Goal: Task Accomplishment & Management: Complete application form

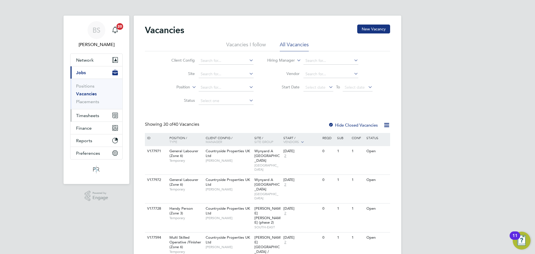
click at [91, 117] on span "Timesheets" at bounding box center [87, 115] width 23 height 5
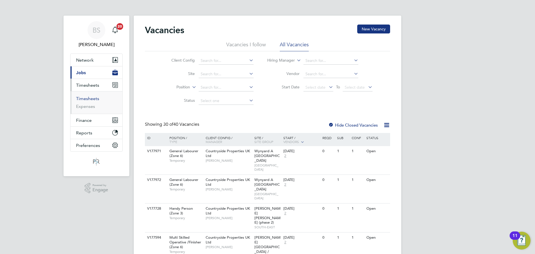
click at [92, 97] on link "Timesheets" at bounding box center [87, 98] width 23 height 5
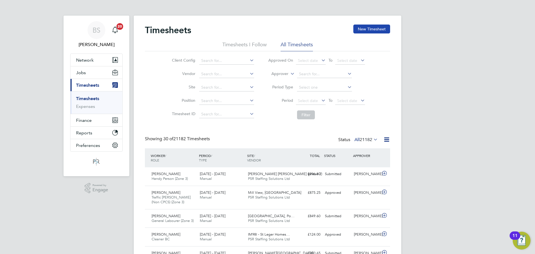
click at [365, 29] on button "New Timesheet" at bounding box center [371, 29] width 37 height 9
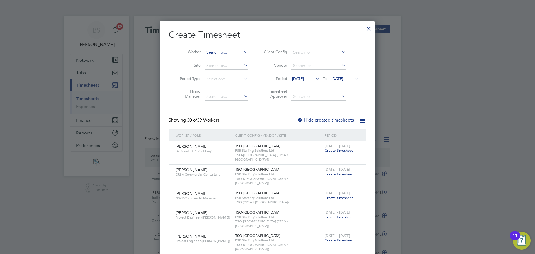
click at [209, 52] on input at bounding box center [227, 52] width 44 height 8
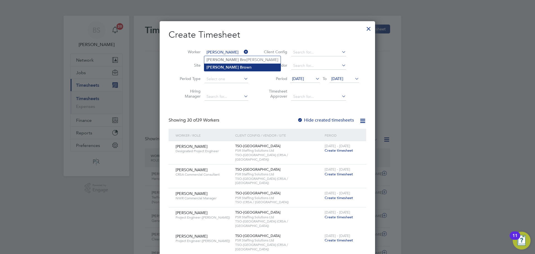
click at [240, 67] on b "Bro" at bounding box center [243, 67] width 6 height 5
type input "[PERSON_NAME]"
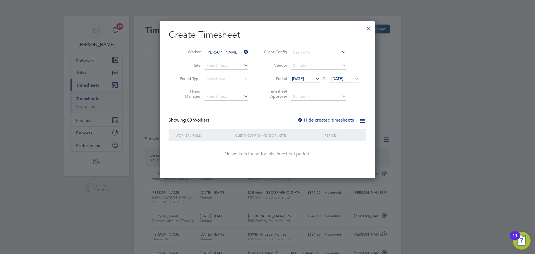
click at [304, 77] on span "[DATE]" at bounding box center [298, 78] width 12 height 5
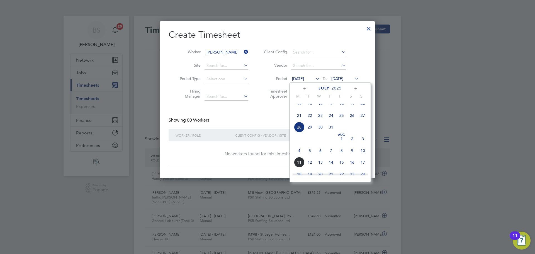
drag, startPoint x: 298, startPoint y: 158, endPoint x: 305, endPoint y: 159, distance: 6.2
click at [298, 156] on span "4" at bounding box center [299, 150] width 11 height 11
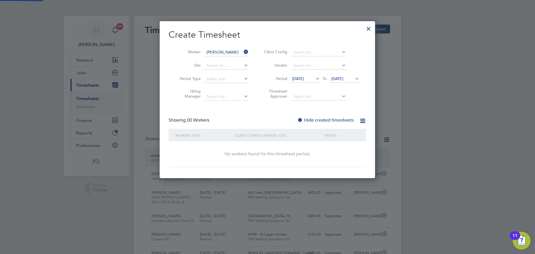
click at [343, 79] on span "[DATE]" at bounding box center [337, 78] width 12 height 5
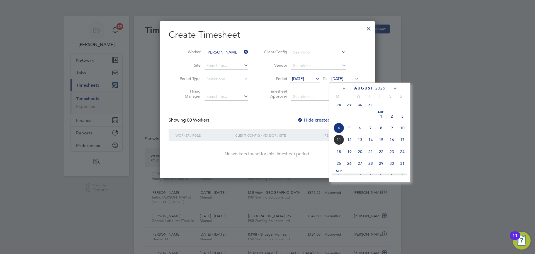
click at [403, 132] on span "10" at bounding box center [402, 128] width 11 height 11
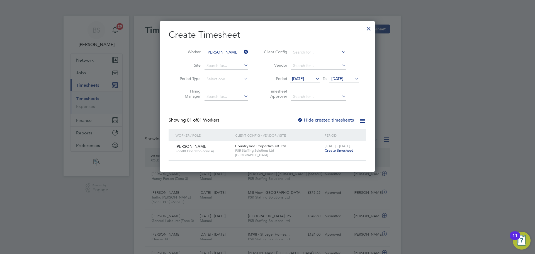
click at [349, 150] on span "Create timesheet" at bounding box center [339, 150] width 28 height 5
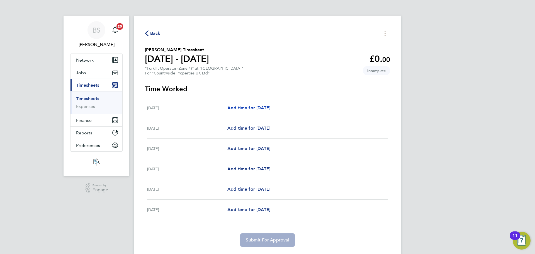
click at [270, 107] on span "Add time for [DATE]" at bounding box center [248, 107] width 43 height 5
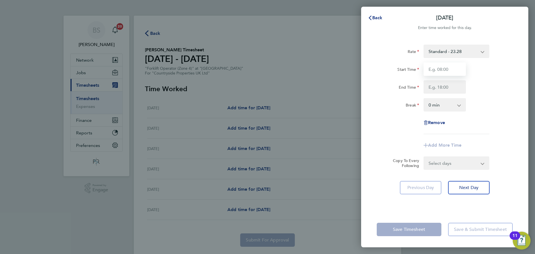
click at [450, 67] on input "Start Time" at bounding box center [445, 68] width 42 height 13
type input "07:30"
click at [446, 84] on input "End Time" at bounding box center [445, 86] width 42 height 13
type input "16:30"
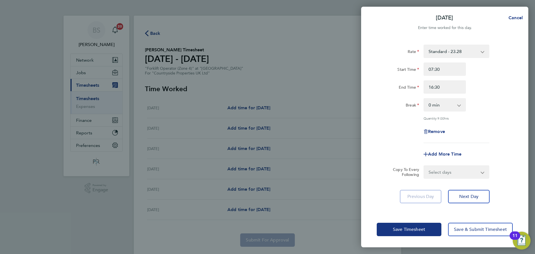
click at [515, 88] on div "End Time 16:30" at bounding box center [445, 86] width 140 height 13
click at [450, 85] on input "16:30" at bounding box center [445, 86] width 42 height 13
click at [439, 69] on input "07:30" at bounding box center [445, 68] width 42 height 13
drag, startPoint x: 406, startPoint y: 70, endPoint x: 394, endPoint y: 68, distance: 11.8
click at [394, 68] on div "Start Time 07:30" at bounding box center [445, 68] width 140 height 13
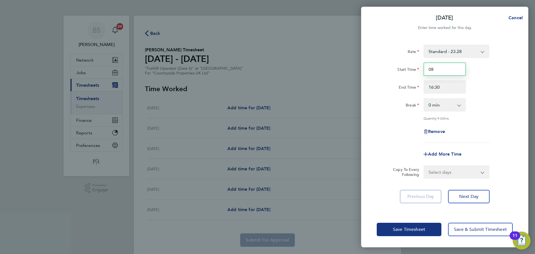
type input "08:00"
click at [482, 90] on div "End Time 16:30" at bounding box center [445, 86] width 140 height 13
drag, startPoint x: 444, startPoint y: 105, endPoint x: 443, endPoint y: 109, distance: 3.7
click at [444, 105] on select "0 min 15 min 30 min 45 min 60 min 75 min 90 min" at bounding box center [441, 105] width 35 height 12
select select "30"
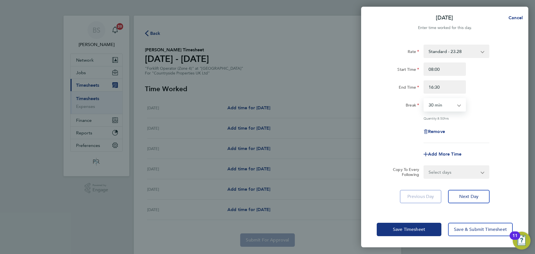
click at [424, 99] on select "0 min 15 min 30 min 45 min 60 min 75 min 90 min" at bounding box center [441, 105] width 35 height 12
drag, startPoint x: 445, startPoint y: 172, endPoint x: 445, endPoint y: 176, distance: 3.9
click at [445, 171] on select "Select days Day Weekday (Mon-Fri) Weekend (Sat-Sun) [DATE] [DATE] [DATE] [DATE]…" at bounding box center [453, 172] width 59 height 12
select select "WEEKDAY"
click at [424, 166] on select "Select days Day Weekday (Mon-Fri) Weekend (Sat-Sun) [DATE] [DATE] [DATE] [DATE]…" at bounding box center [453, 172] width 59 height 12
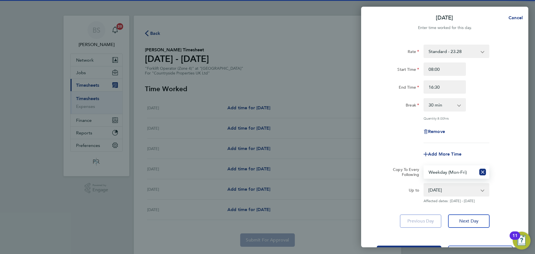
click at [449, 188] on select "[DATE] [DATE] [DATE] [DATE] [DATE]" at bounding box center [453, 190] width 58 height 12
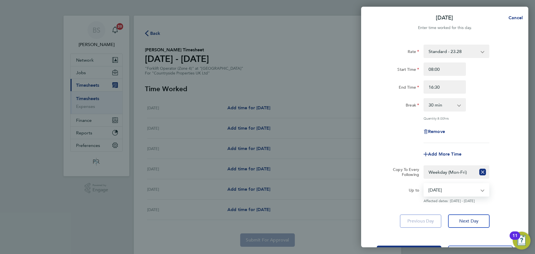
select select "[DATE]"
click at [424, 184] on select "[DATE] [DATE] [DATE] [DATE] [DATE]" at bounding box center [453, 190] width 58 height 12
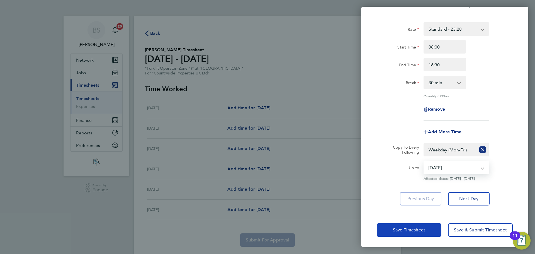
click at [400, 232] on span "Save Timesheet" at bounding box center [409, 230] width 32 height 6
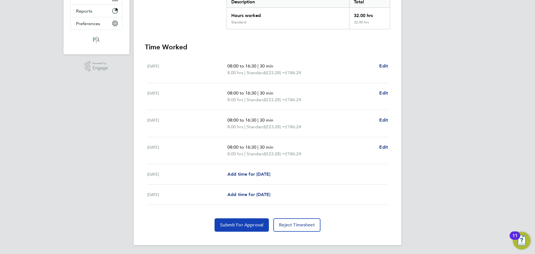
drag, startPoint x: 245, startPoint y: 225, endPoint x: 270, endPoint y: 232, distance: 25.7
click at [246, 225] on span "Submit For Approval" at bounding box center [241, 225] width 43 height 6
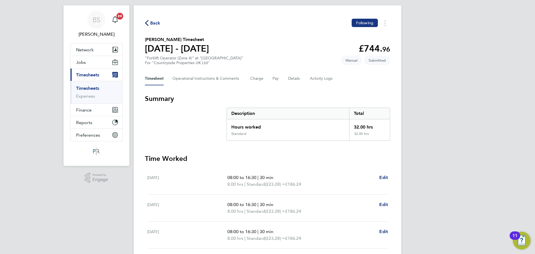
click at [153, 25] on span "Back" at bounding box center [155, 23] width 10 height 7
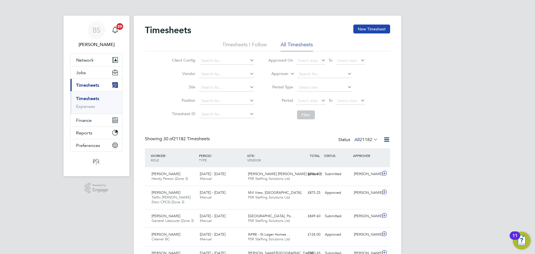
click at [387, 31] on button "New Timesheet" at bounding box center [371, 29] width 37 height 9
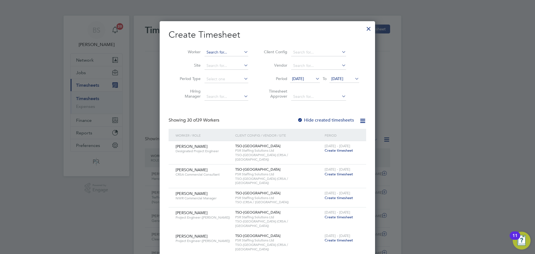
click at [222, 53] on input at bounding box center [227, 52] width 44 height 8
type input "[PERSON_NAME]"
click at [396, 91] on div at bounding box center [267, 127] width 535 height 254
click at [366, 27] on div at bounding box center [369, 27] width 10 height 10
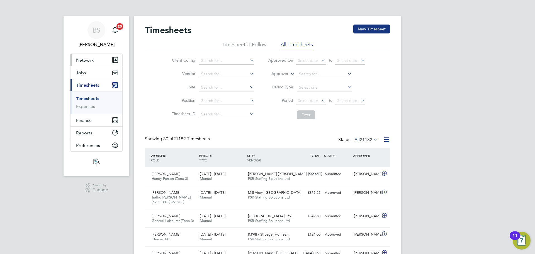
click at [95, 58] on button "Network" at bounding box center [97, 60] width 52 height 12
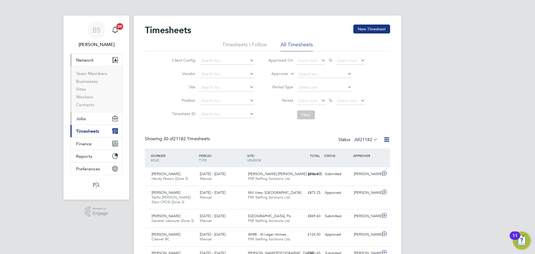
click at [93, 116] on button "Jobs" at bounding box center [97, 118] width 52 height 12
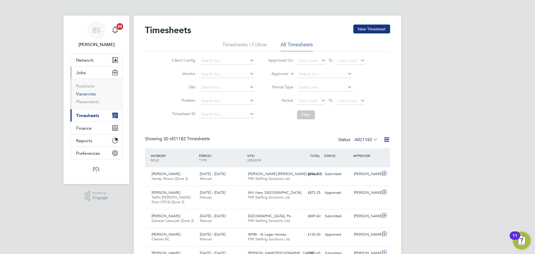
click at [93, 93] on link "Vacancies" at bounding box center [86, 93] width 20 height 5
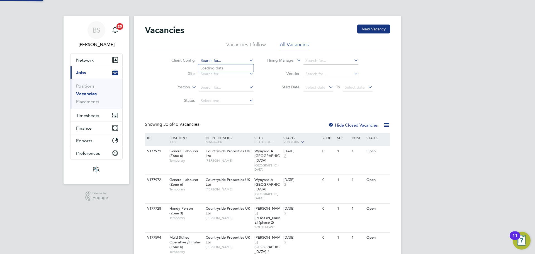
click at [222, 58] on input at bounding box center [226, 61] width 55 height 8
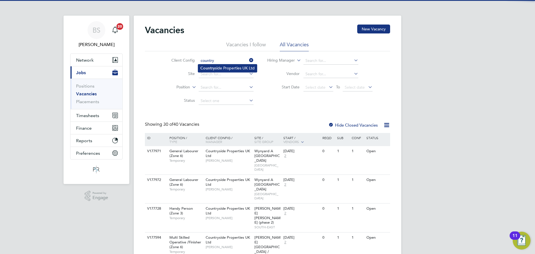
click at [216, 67] on li "Country side Properties UK Ltd" at bounding box center [227, 68] width 59 height 8
